Goal: Complete application form

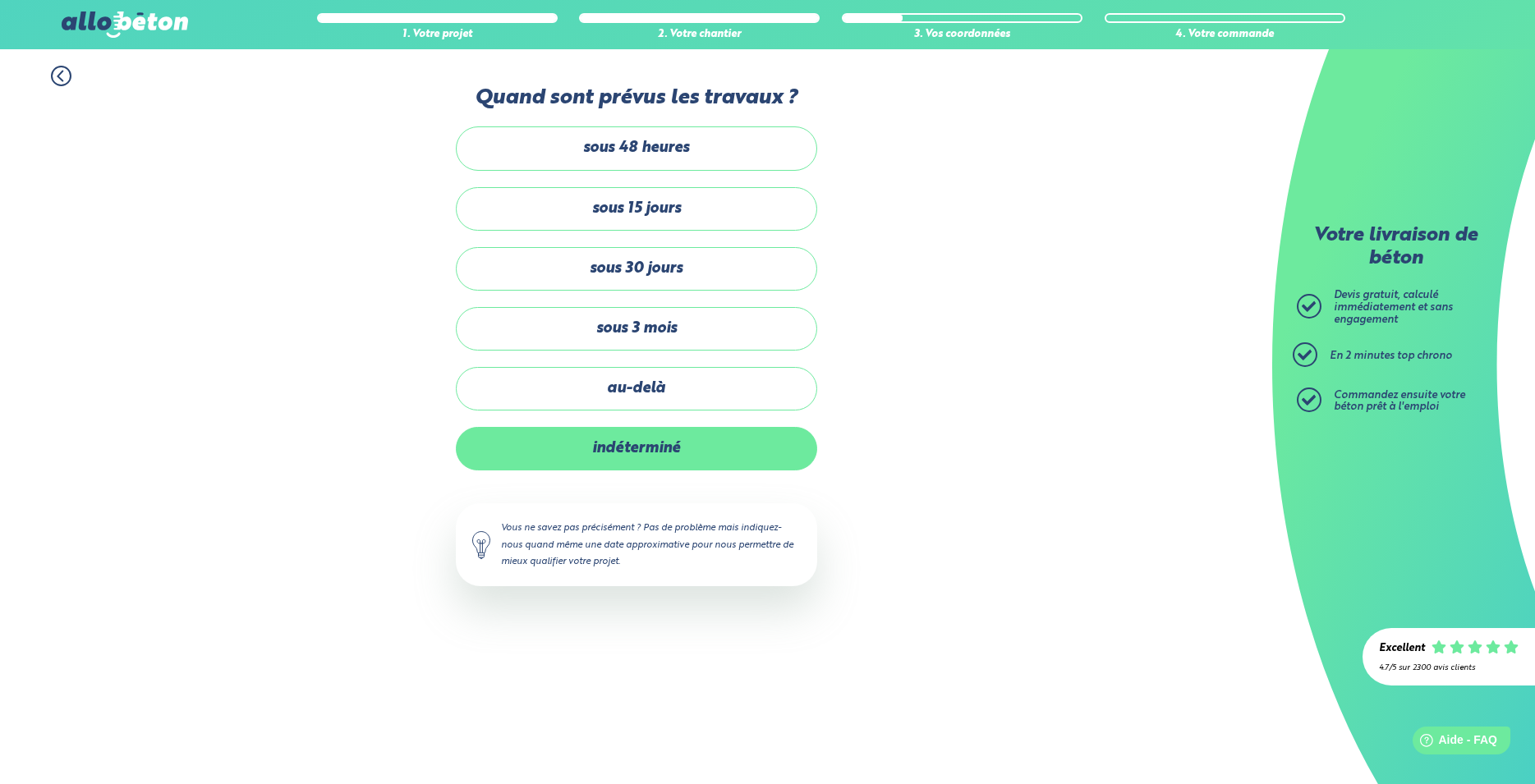
click at [649, 453] on label "indéterminé" at bounding box center [636, 448] width 362 height 43
click at [0, 0] on input "indéterminé" at bounding box center [0, 0] width 0 height 0
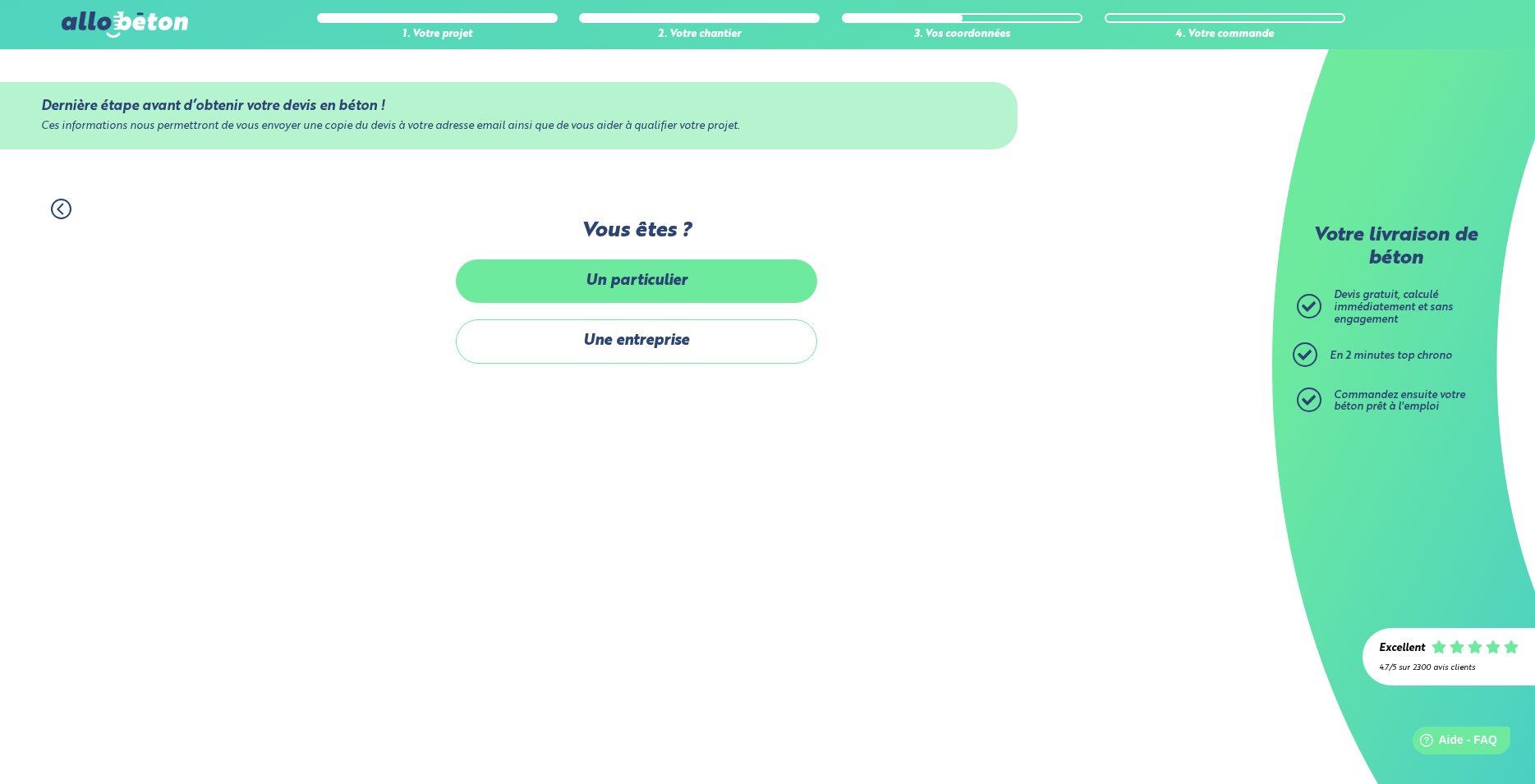
click at [620, 271] on label "Un particulier" at bounding box center [636, 281] width 362 height 43
click at [0, 0] on input "Un particulier" at bounding box center [0, 0] width 0 height 0
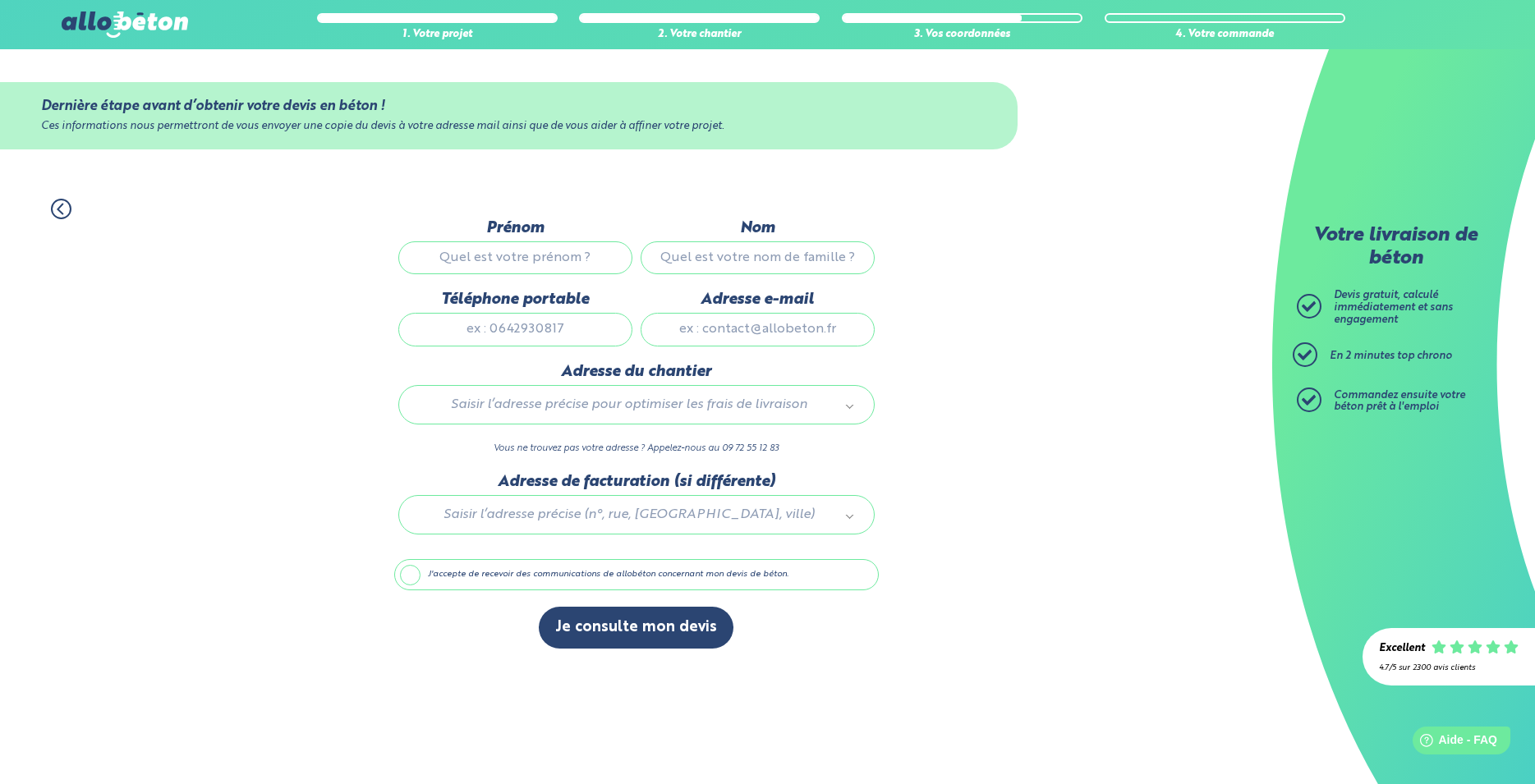
click at [538, 258] on input "Prénom" at bounding box center [515, 257] width 234 height 33
type input "romain"
type input "[PERSON_NAME]"
type input "0670359746"
click at [772, 330] on input "Adresse e-mail" at bounding box center [758, 329] width 234 height 33
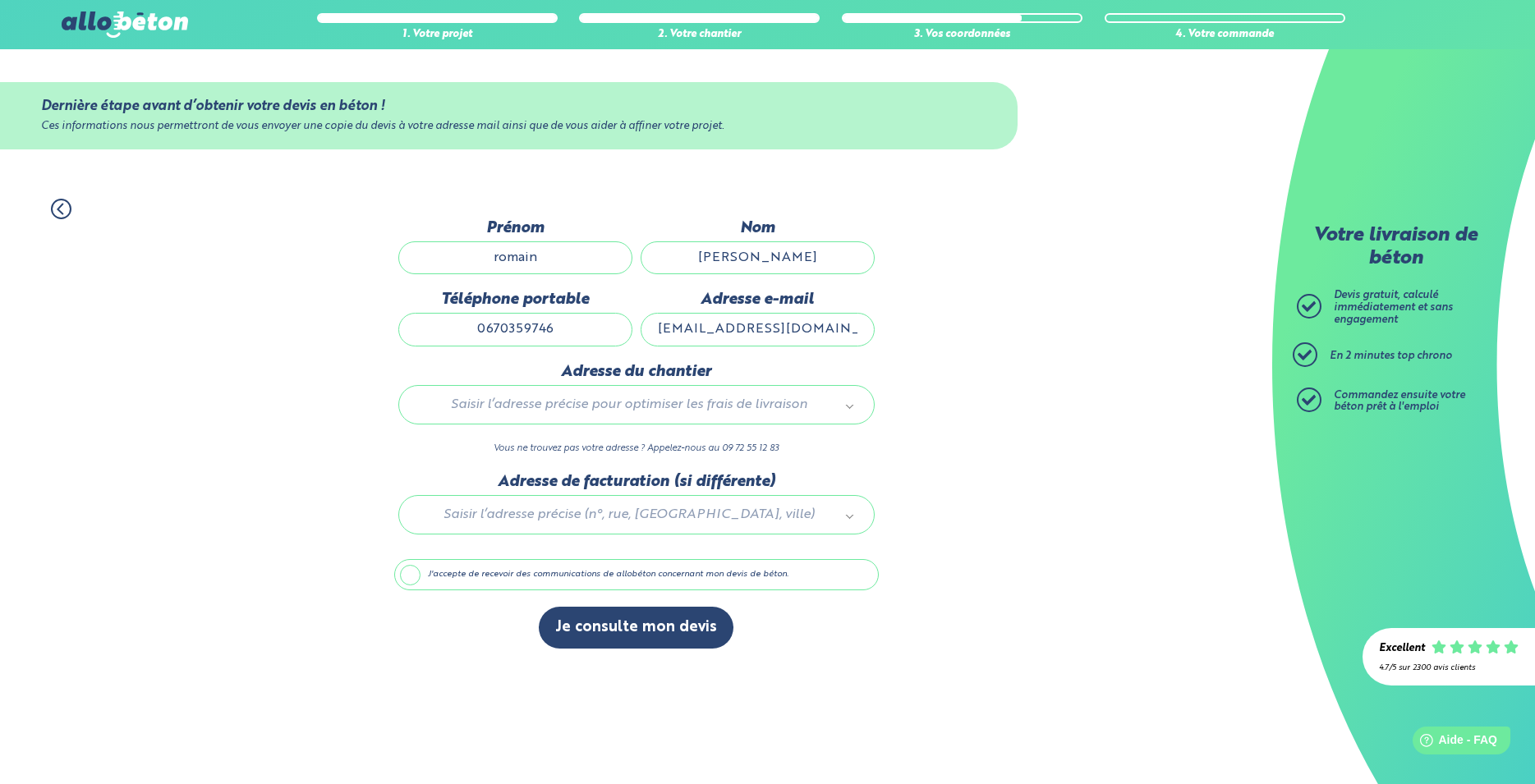
type input "[EMAIL_ADDRESS][DOMAIN_NAME]"
click at [773, 398] on div "Saisir l’adresse précise pour optimiser les frais de livraison" at bounding box center [636, 405] width 477 height 39
click at [786, 418] on body "09 72 55 12 83 Conseils et Appel Gratuits nos produits le béton prêt à l'emploi…" at bounding box center [768, 392] width 1535 height 784
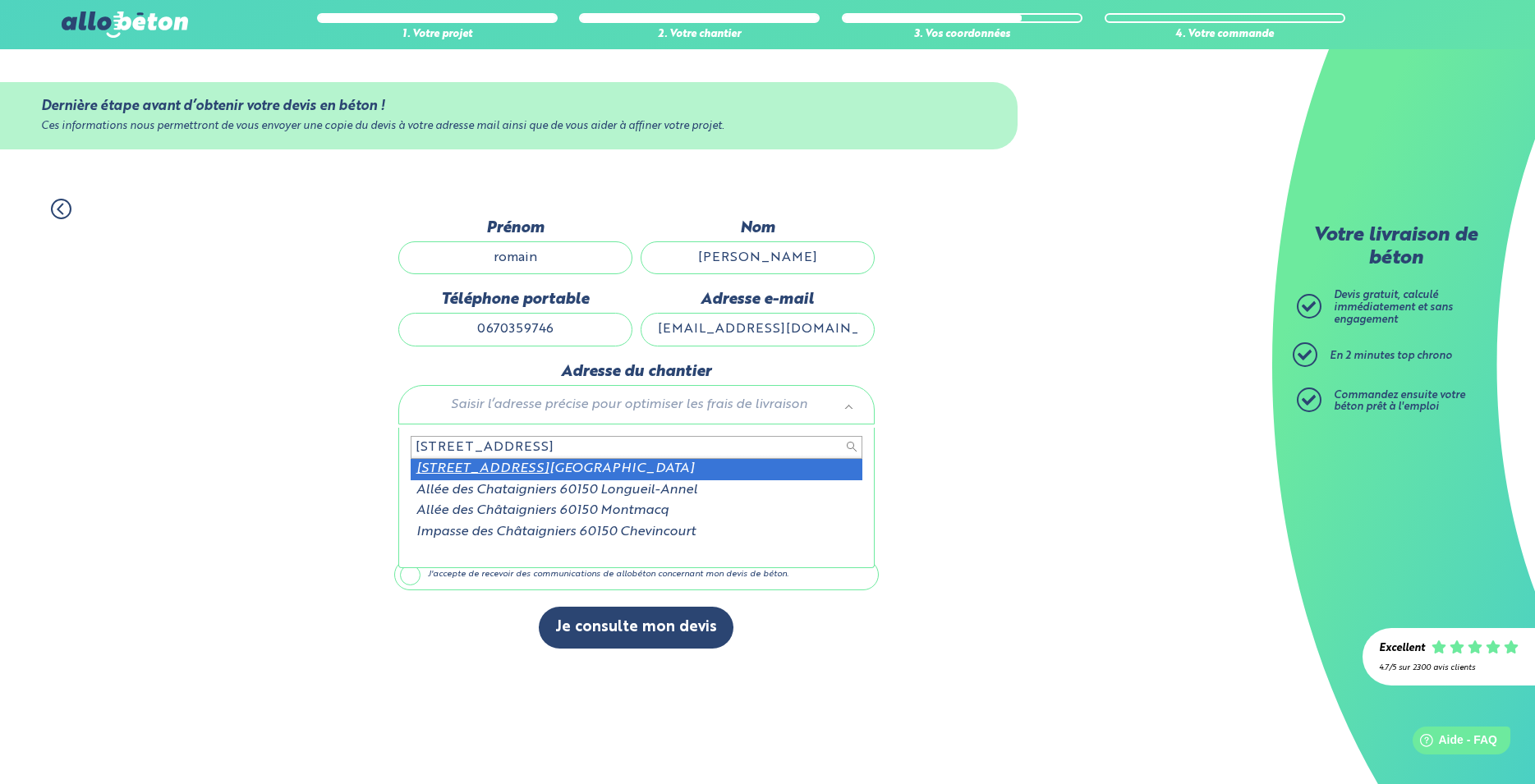
type input "[STREET_ADDRESS]"
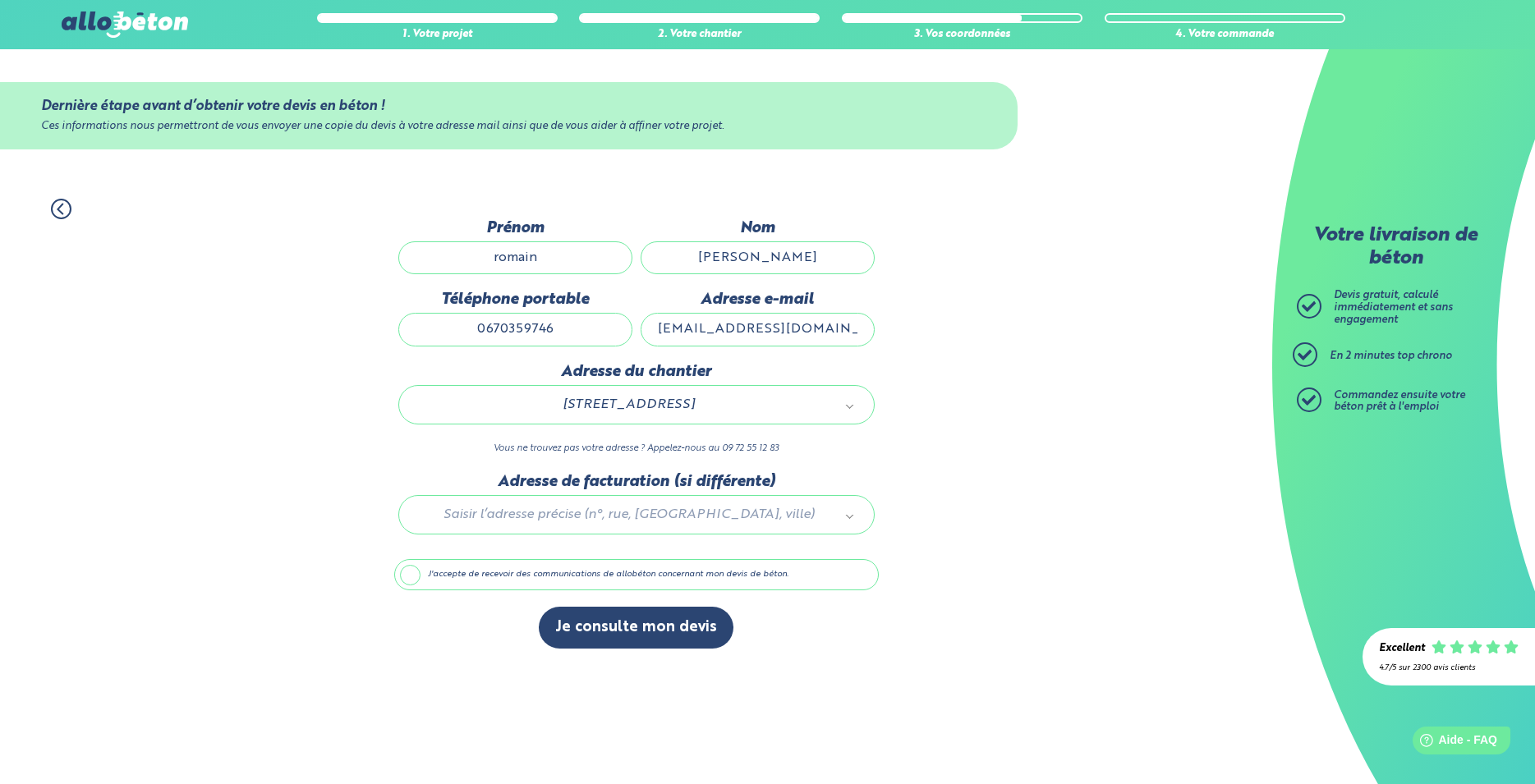
click at [432, 587] on label "J'accepte de recevoir des communications de allobéton concernant mon devis de b…" at bounding box center [636, 574] width 485 height 31
click at [0, 0] on input "J'accepte de recevoir des communications de allobéton concernant mon devis de b…" at bounding box center [0, 0] width 0 height 0
drag, startPoint x: 627, startPoint y: 652, endPoint x: 390, endPoint y: 675, distance: 238.1
click at [389, 679] on div "Accueil Livraison Béton Centrale béton à proximité Livraison béton [GEOGRAPHIC_…" at bounding box center [636, 416] width 1273 height 734
click at [413, 585] on label "J'accepte de recevoir des communications de allobéton concernant mon devis de b…" at bounding box center [636, 574] width 485 height 31
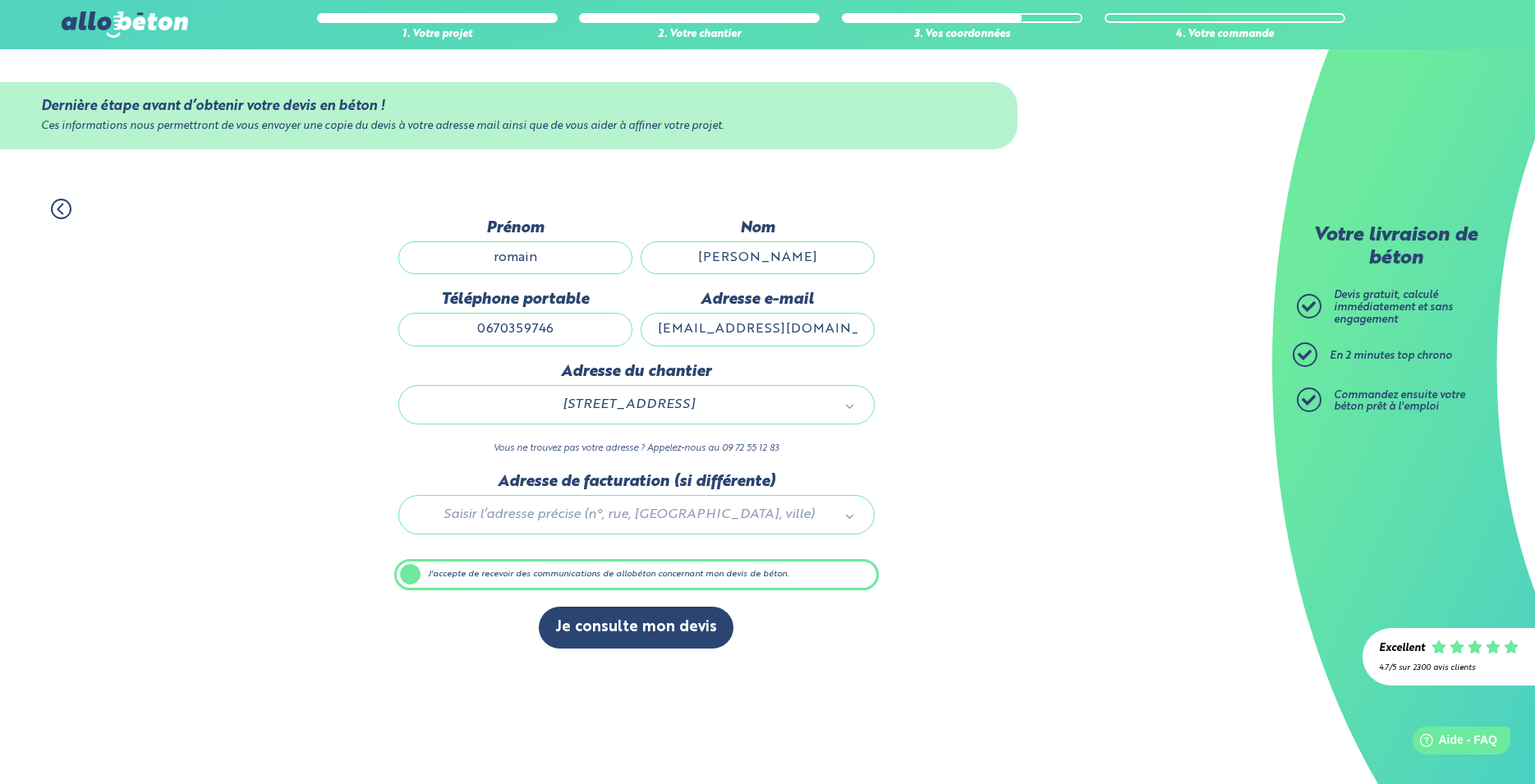
click at [0, 0] on input "J'accepte de recevoir des communications de allobéton concernant mon devis de b…" at bounding box center [0, 0] width 0 height 0
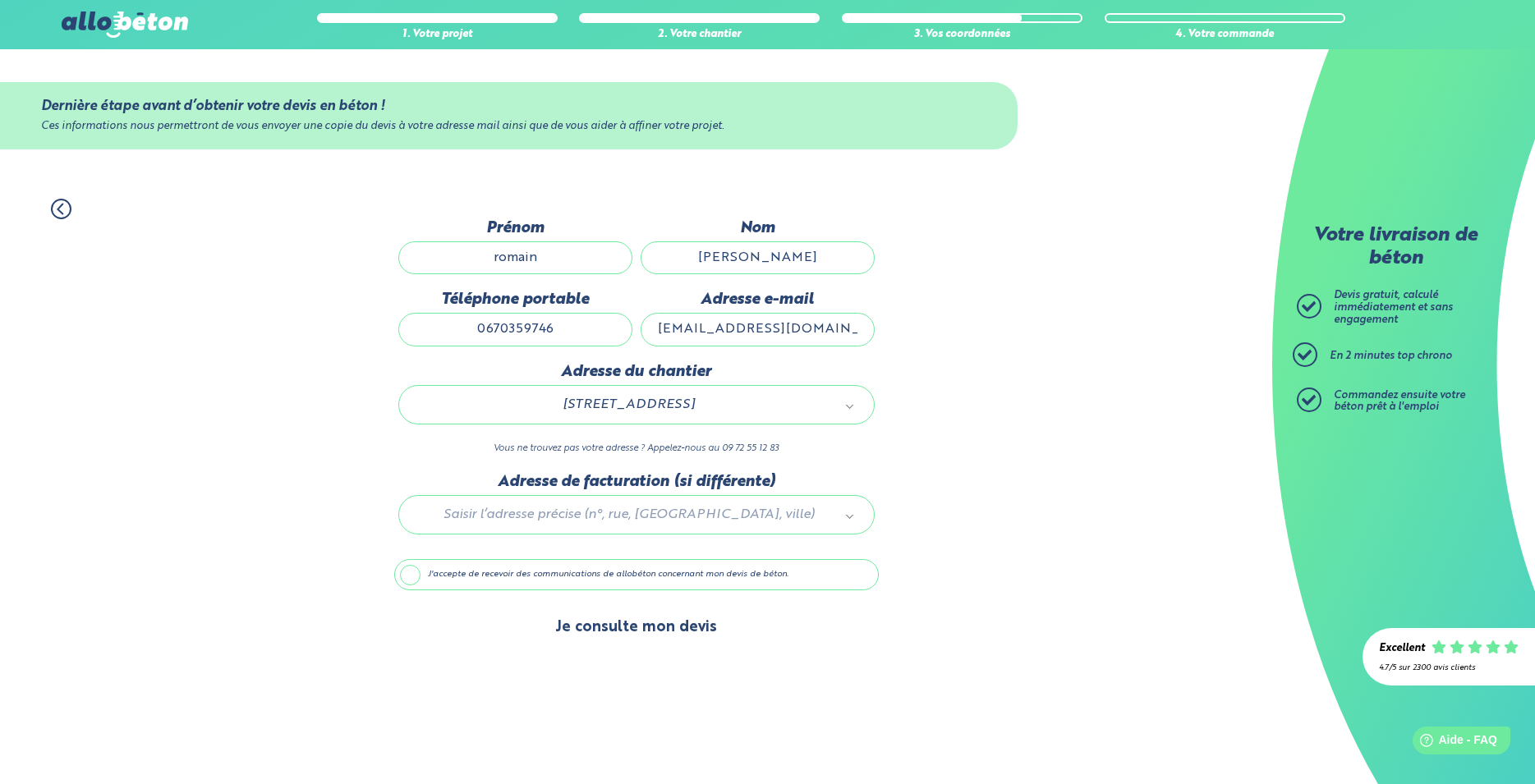
click at [629, 648] on button "Je consulte mon devis" at bounding box center [636, 627] width 195 height 42
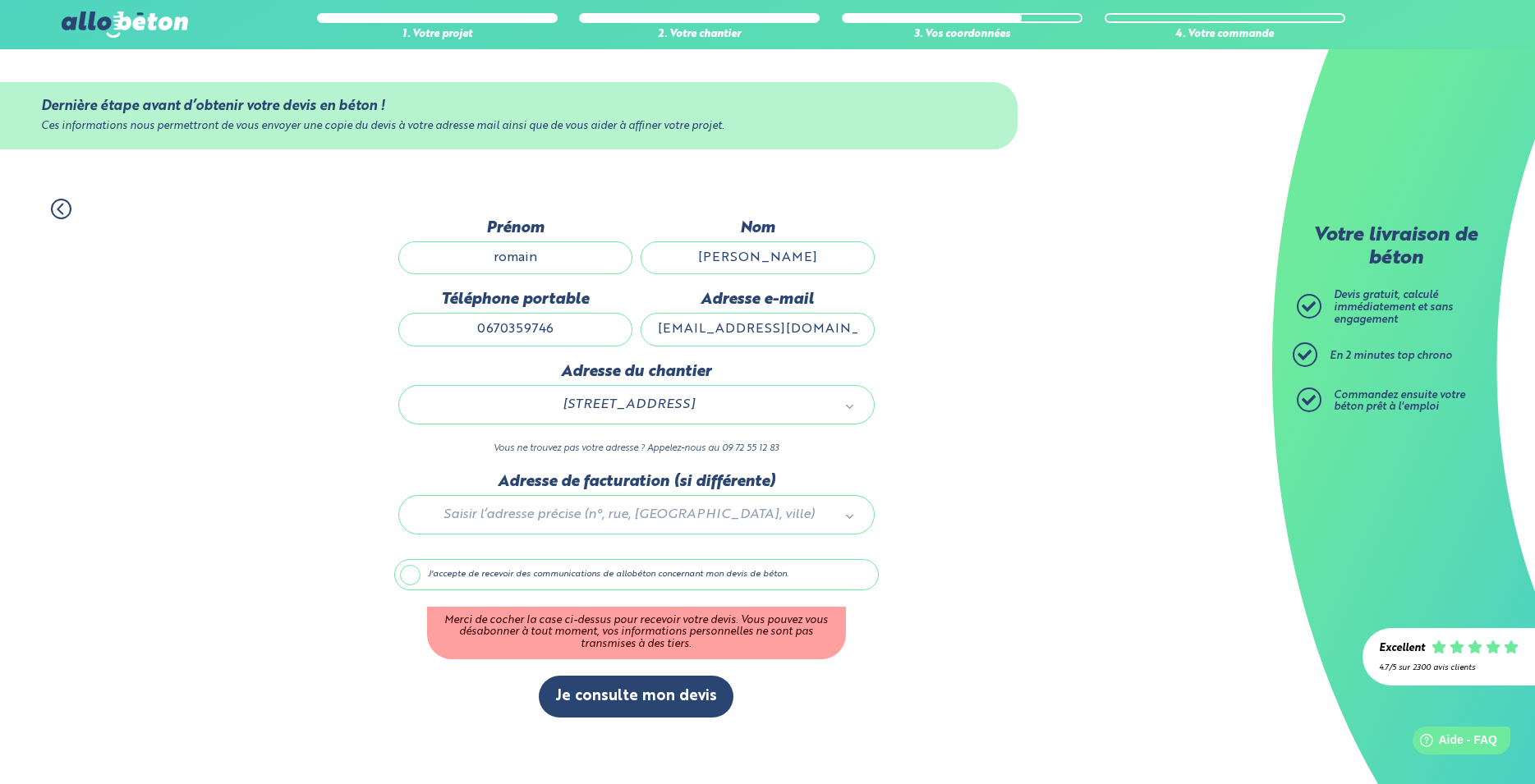
click at [409, 587] on label "J'accepte de recevoir des communications de allobéton concernant mon devis de b…" at bounding box center [636, 574] width 485 height 31
click at [0, 0] on input "J'accepte de recevoir des communications de allobéton concernant mon devis de b…" at bounding box center [0, 0] width 0 height 0
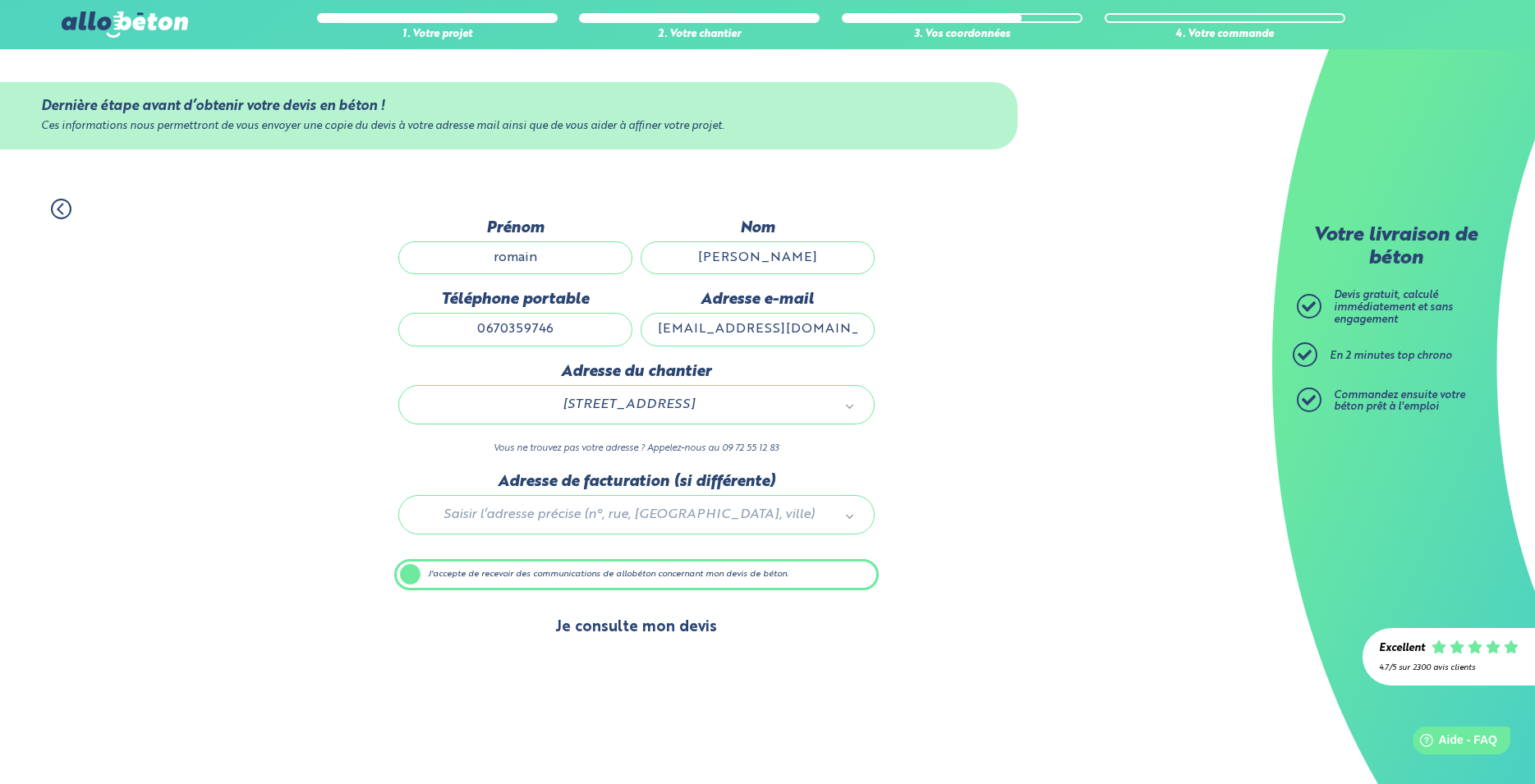
click at [670, 641] on button "Je consulte mon devis" at bounding box center [636, 627] width 195 height 42
